Goal: Transaction & Acquisition: Purchase product/service

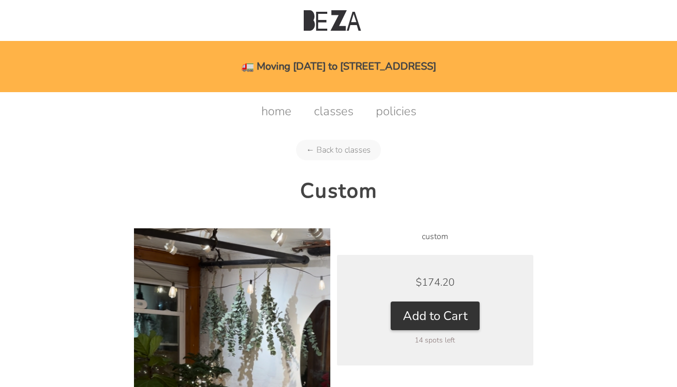
click at [431, 301] on button "Add to Cart" at bounding box center [435, 315] width 89 height 29
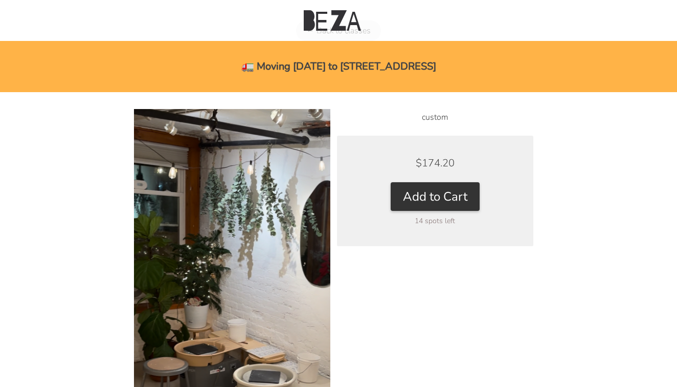
scroll to position [119, 0]
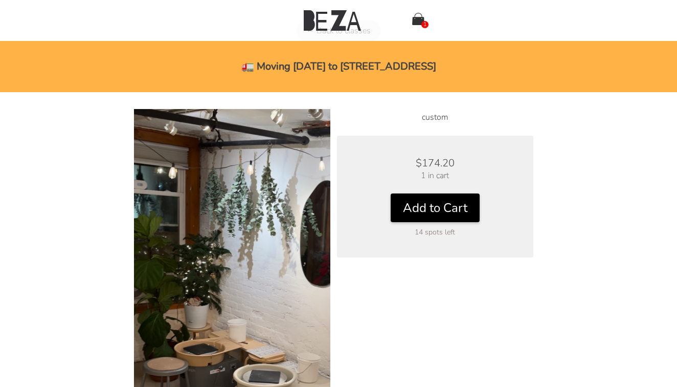
click at [442, 204] on button "Add to Cart" at bounding box center [435, 207] width 89 height 29
click at [417, 28] on link "2" at bounding box center [418, 20] width 12 height 15
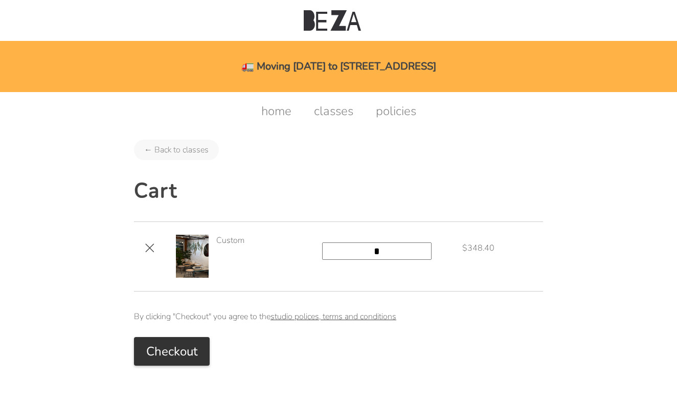
click at [384, 252] on input "*" at bounding box center [376, 250] width 109 height 17
type input "*"
click at [168, 353] on button "Checkout" at bounding box center [172, 351] width 76 height 29
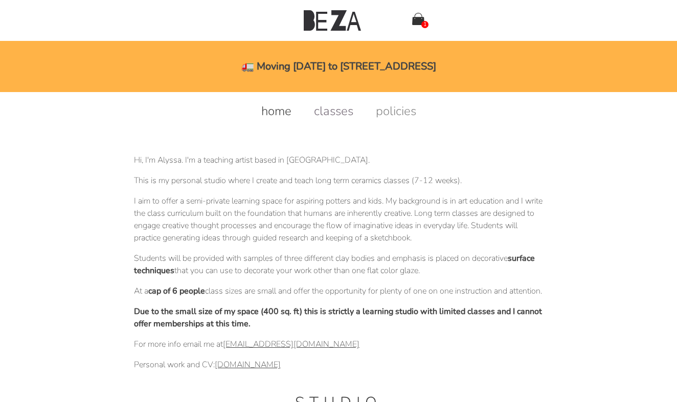
click at [321, 117] on link "classes" at bounding box center [334, 111] width 60 height 16
